Goal: Information Seeking & Learning: Check status

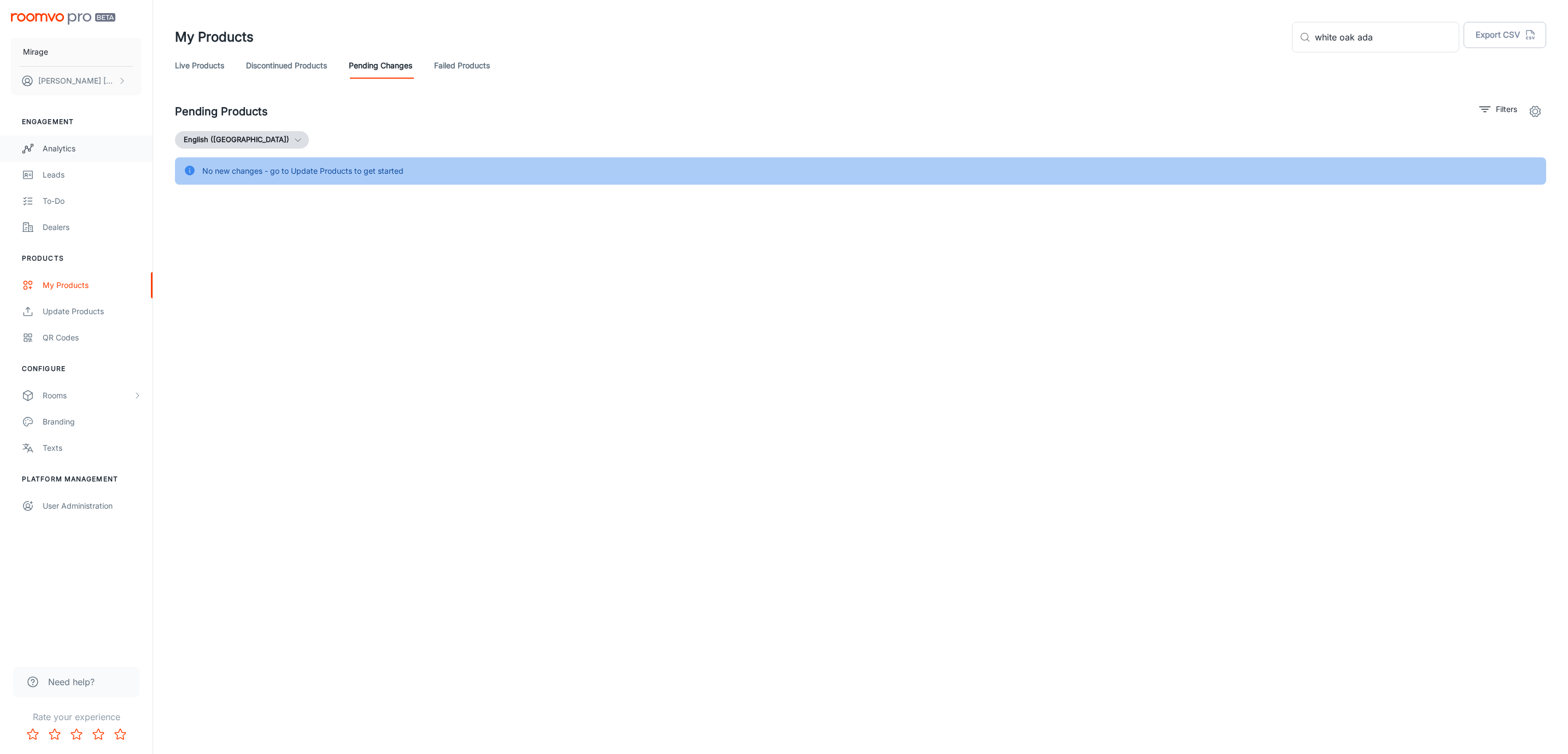
click at [82, 155] on link "Analytics" at bounding box center [76, 148] width 153 height 26
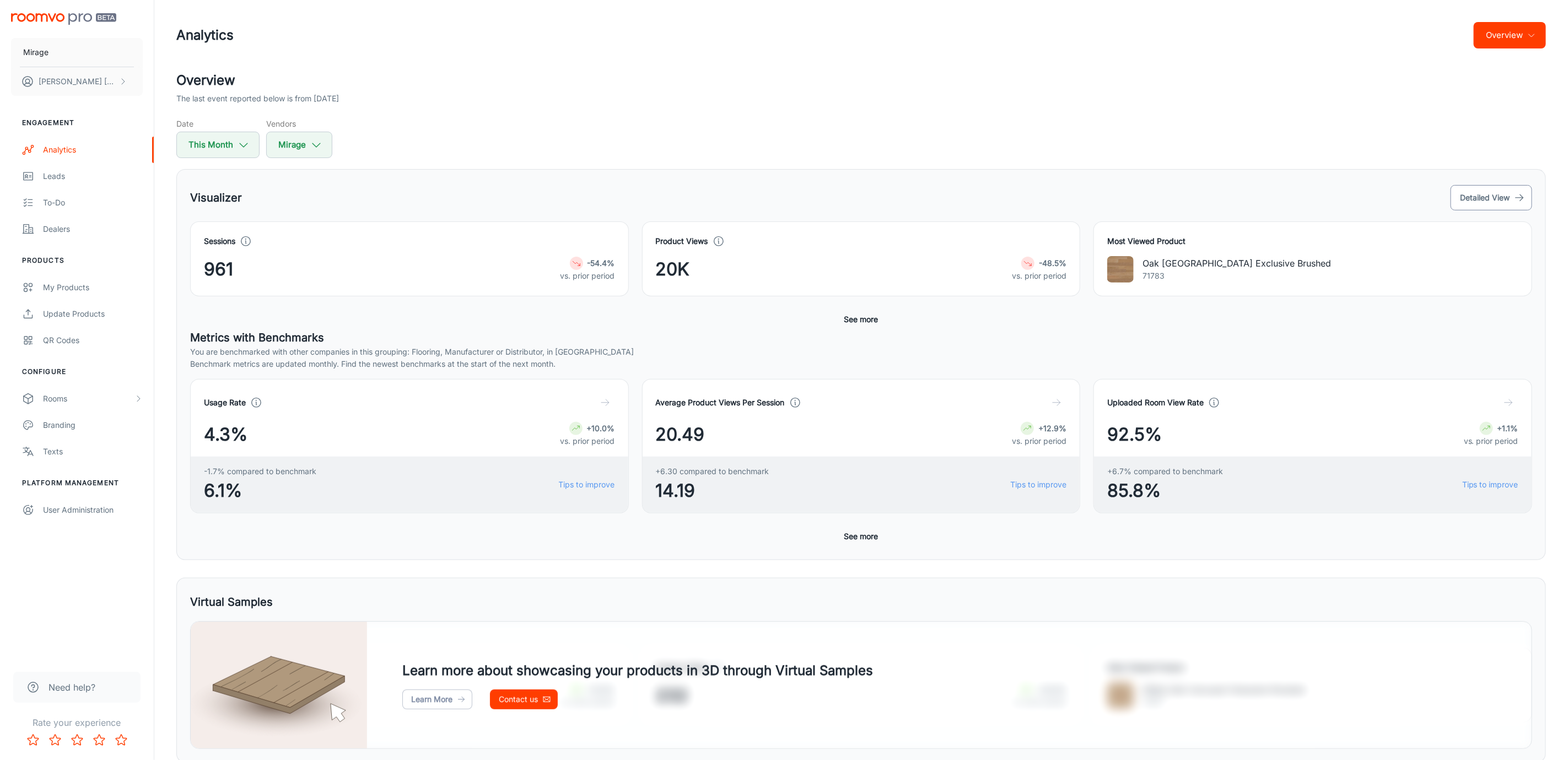
click at [1494, 201] on button "Detailed View" at bounding box center [1491, 198] width 82 height 25
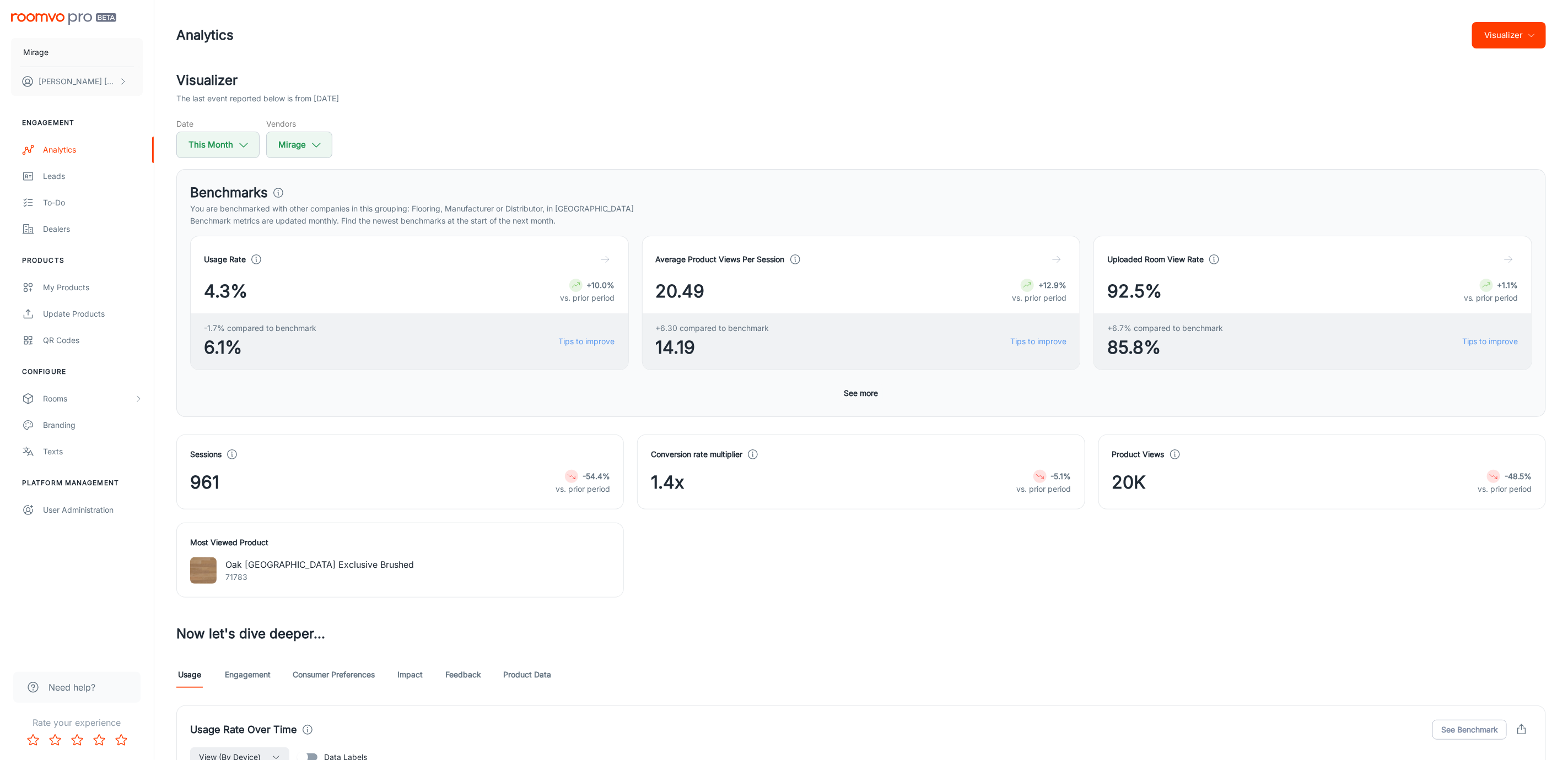
click at [847, 395] on button "See more" at bounding box center [862, 393] width 43 height 20
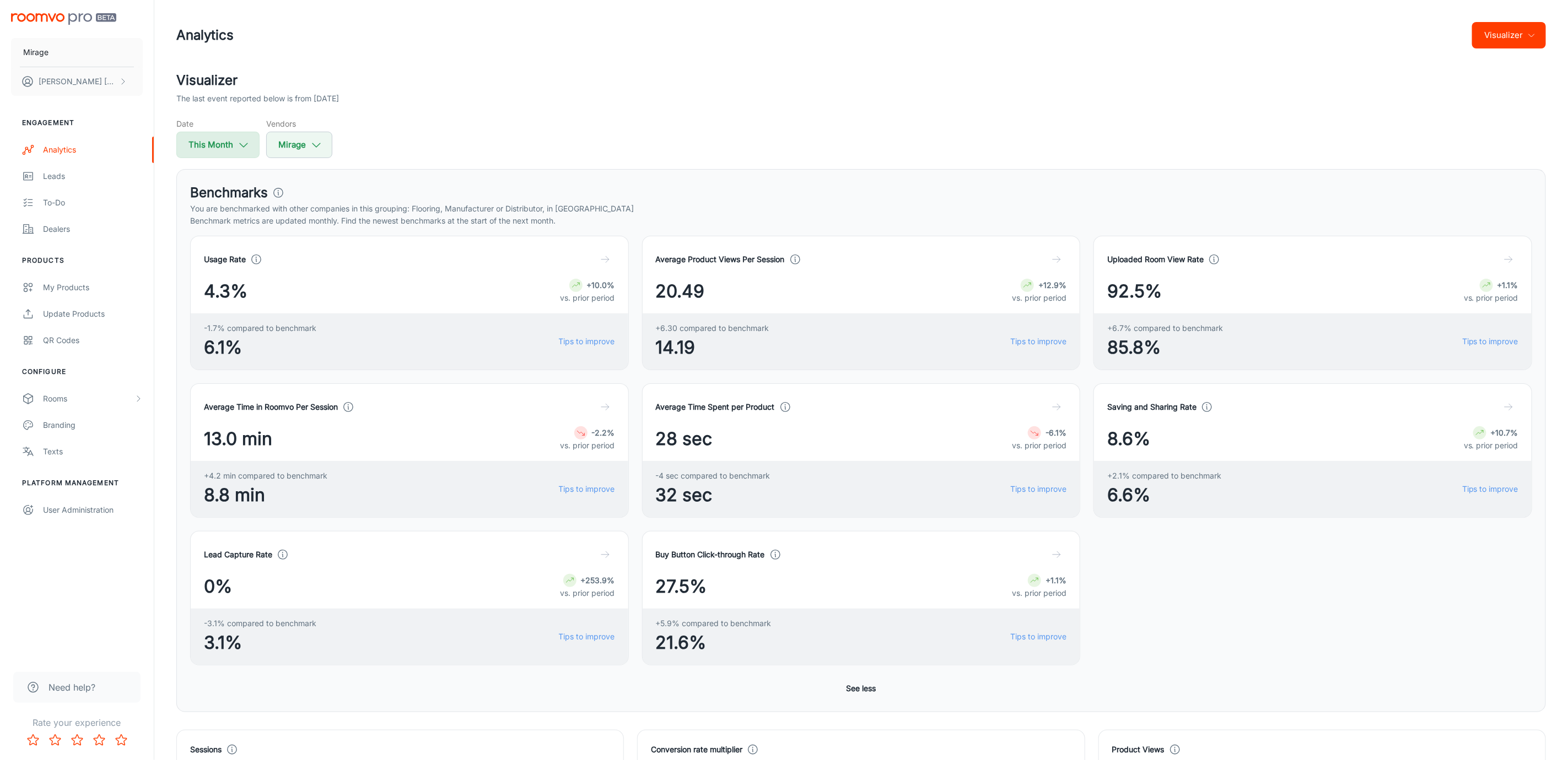
click at [220, 144] on button "This Month" at bounding box center [218, 145] width 83 height 26
select select "7"
select select "2025"
select select "7"
select select "2025"
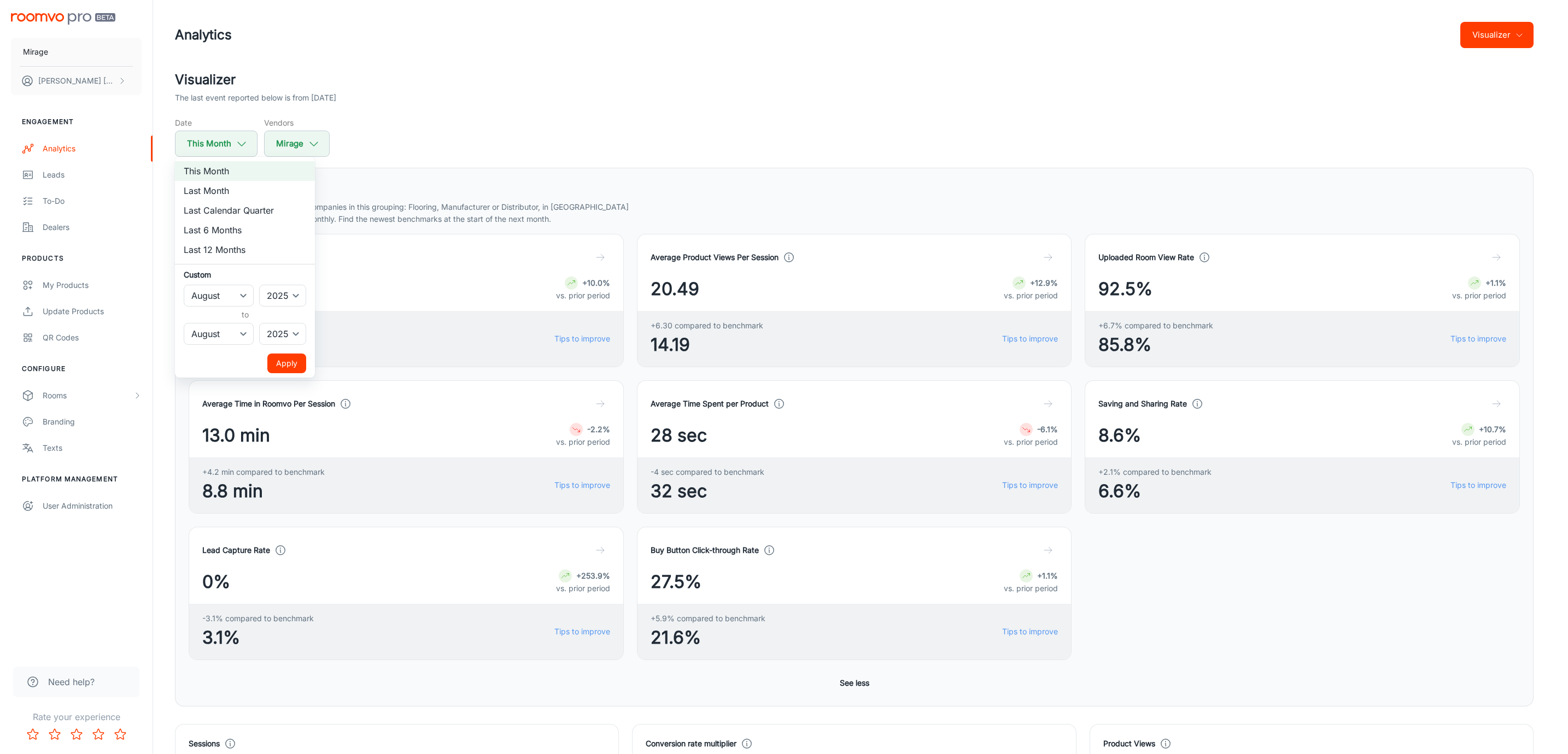
click at [538, 217] on div at bounding box center [784, 377] width 1568 height 754
